Goal: Check status

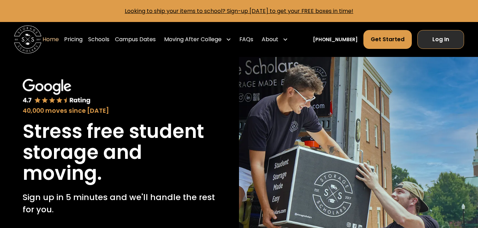
click at [439, 41] on link "Log In" at bounding box center [440, 39] width 47 height 19
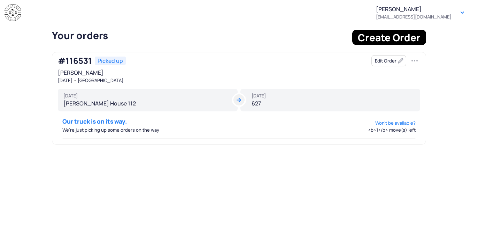
click at [385, 62] on button "Edit Order" at bounding box center [388, 60] width 35 height 11
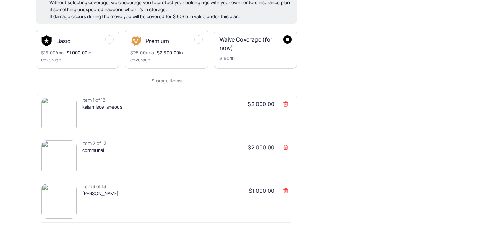
scroll to position [607, 0]
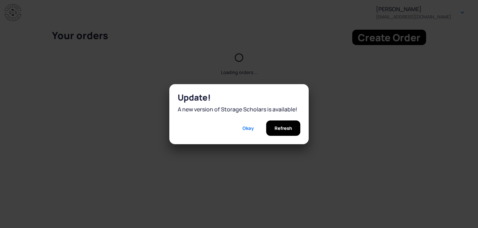
click at [284, 127] on span "Refresh" at bounding box center [283, 127] width 17 height 15
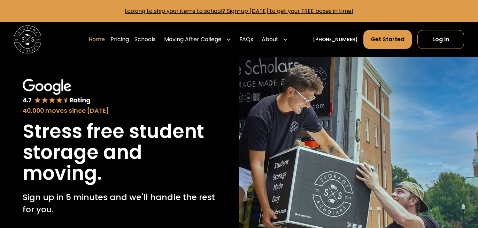
click at [469, 43] on div "Home Pricing Schools Moving After College Commercial Projects Apartment Moving …" at bounding box center [239, 39] width 478 height 35
click at [460, 43] on link "Log In" at bounding box center [440, 39] width 47 height 19
